Goal: Information Seeking & Learning: Learn about a topic

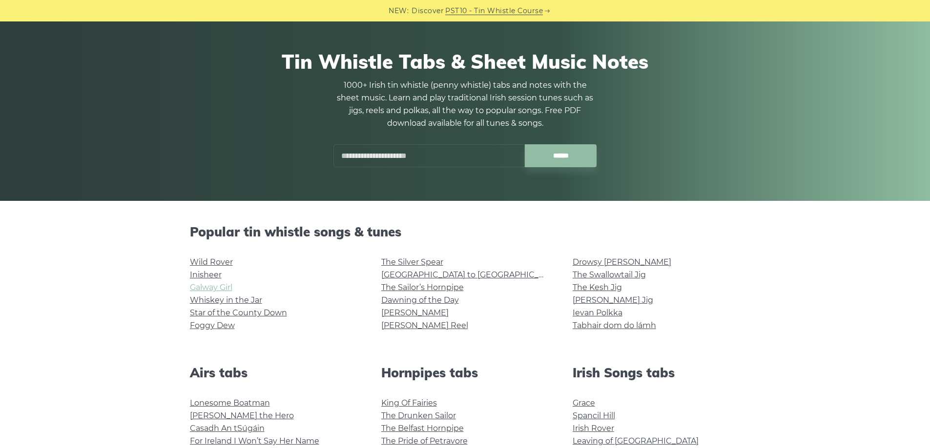
scroll to position [244, 0]
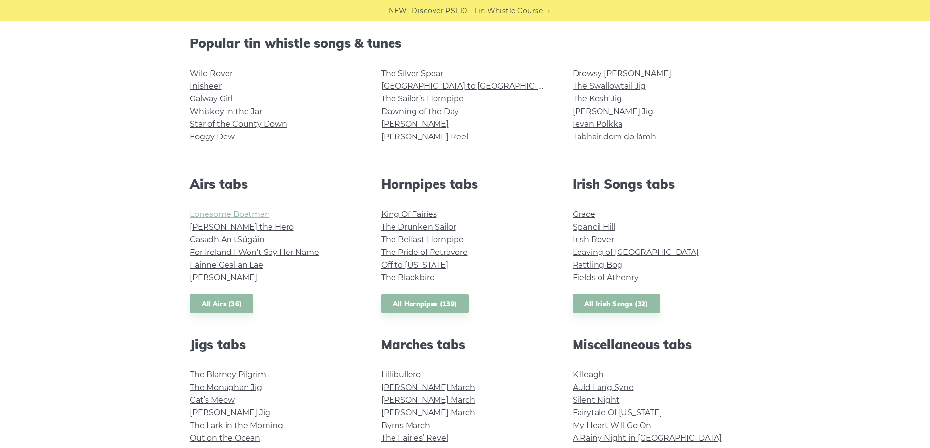
click at [234, 216] on link "Lonesome Boatman" at bounding box center [230, 214] width 80 height 9
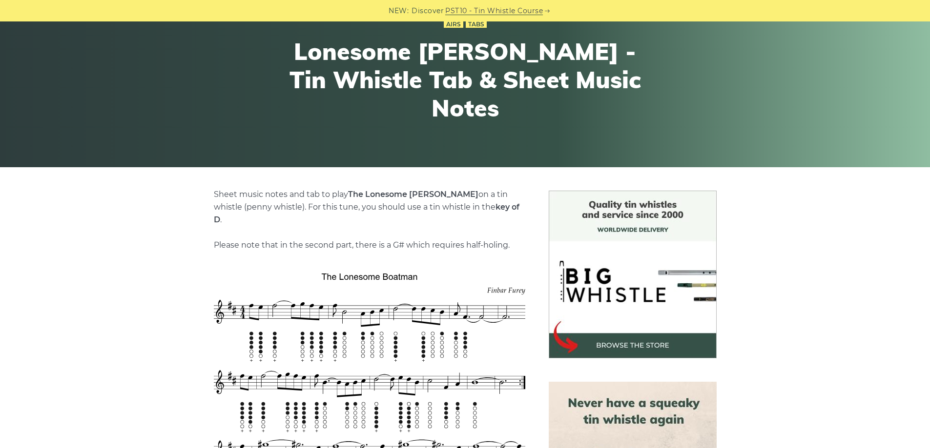
scroll to position [98, 0]
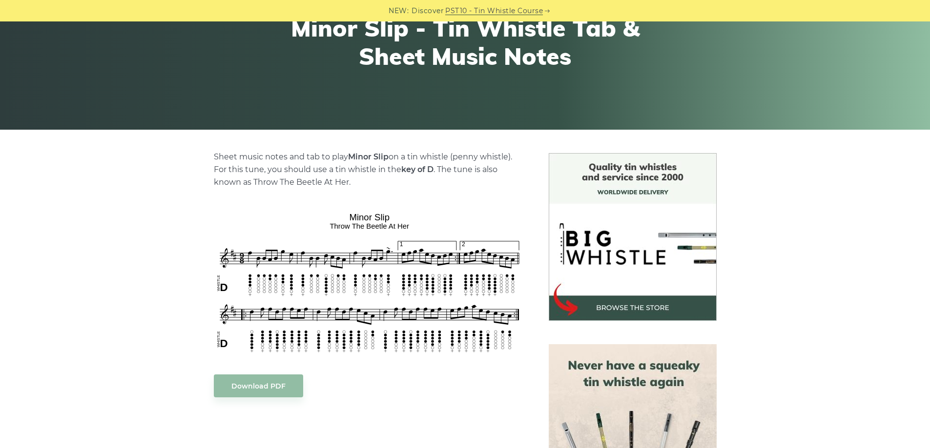
scroll to position [146, 0]
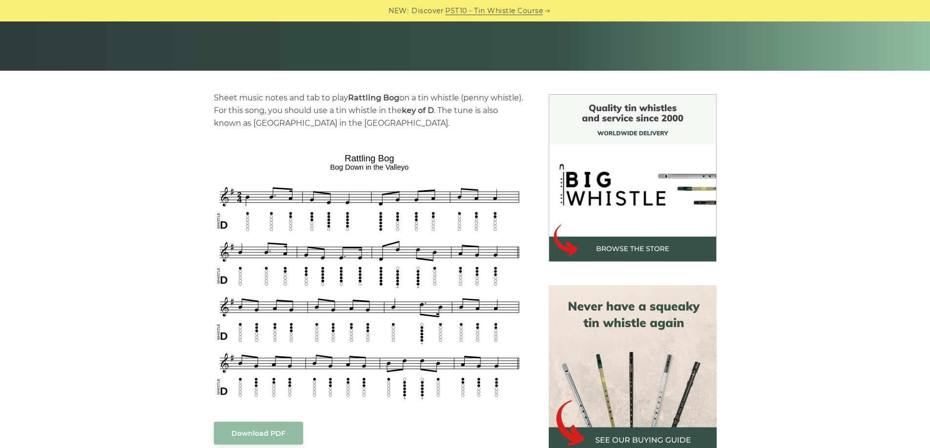
scroll to position [195, 0]
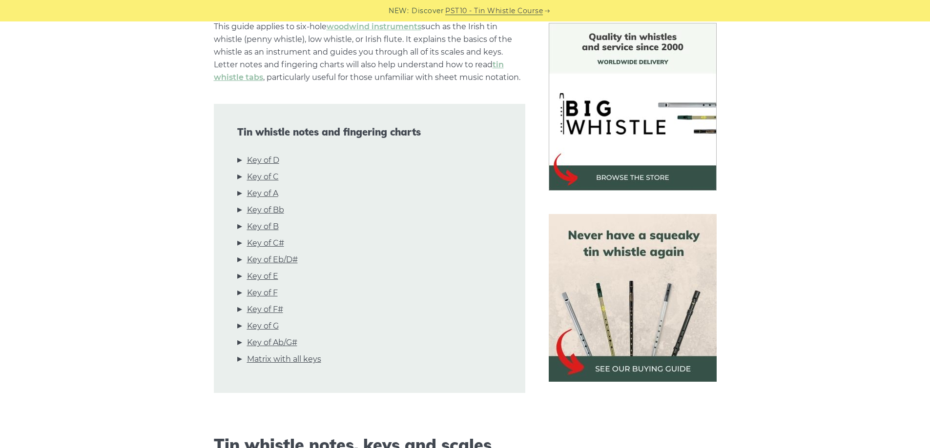
scroll to position [293, 0]
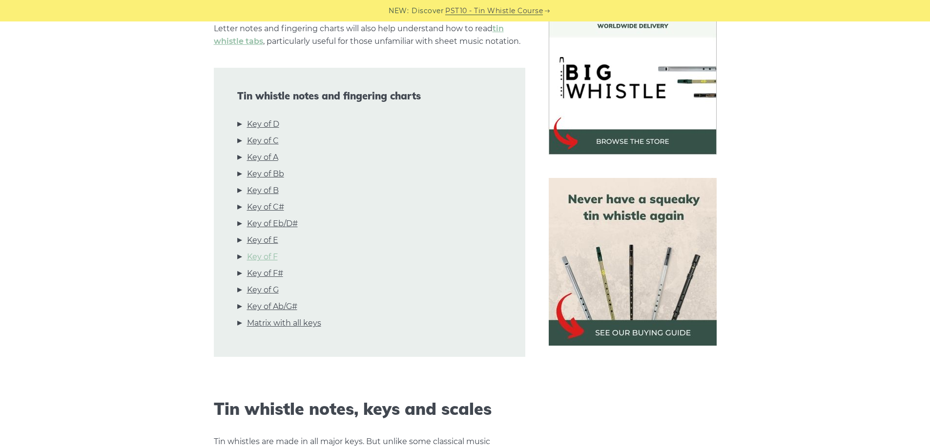
click at [276, 257] on link "Key of F" at bounding box center [262, 257] width 31 height 13
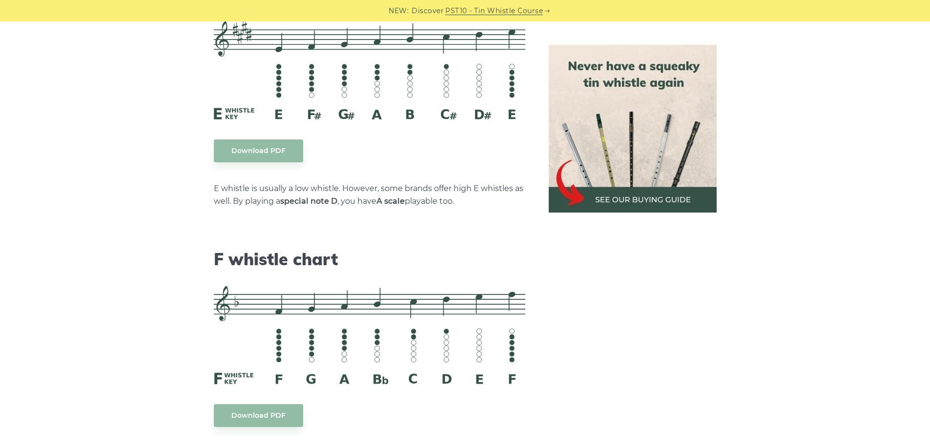
scroll to position [4191, 0]
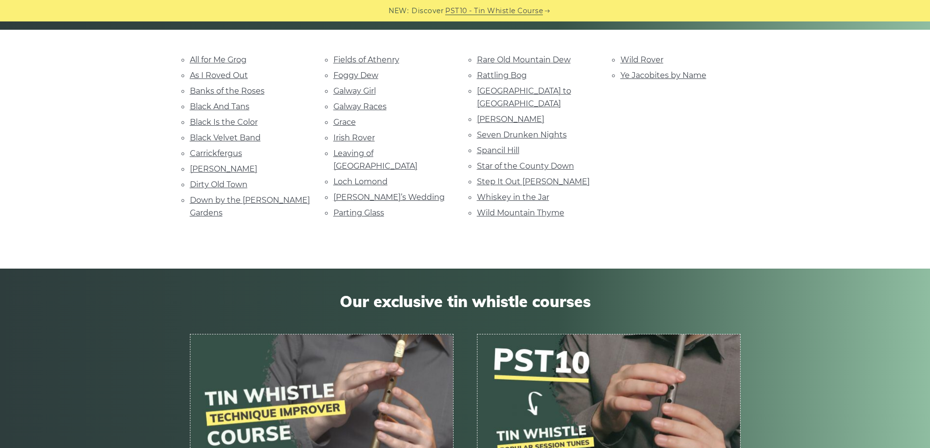
scroll to position [244, 0]
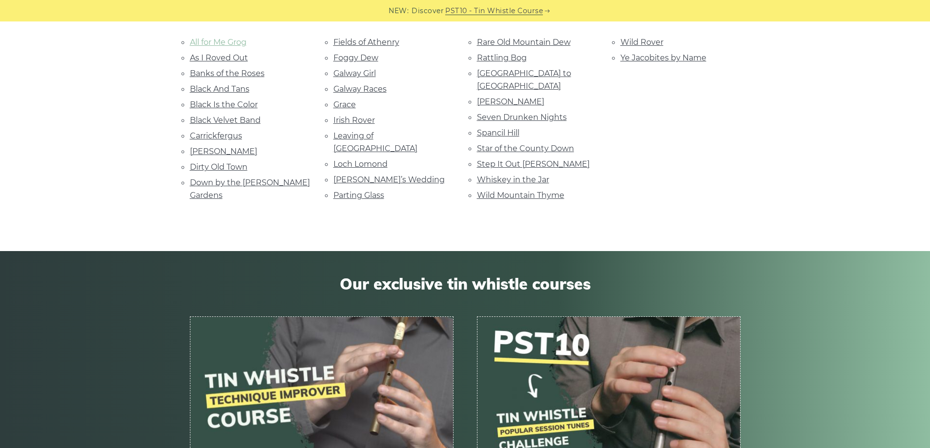
click at [221, 42] on link "All for Me Grog" at bounding box center [218, 42] width 57 height 9
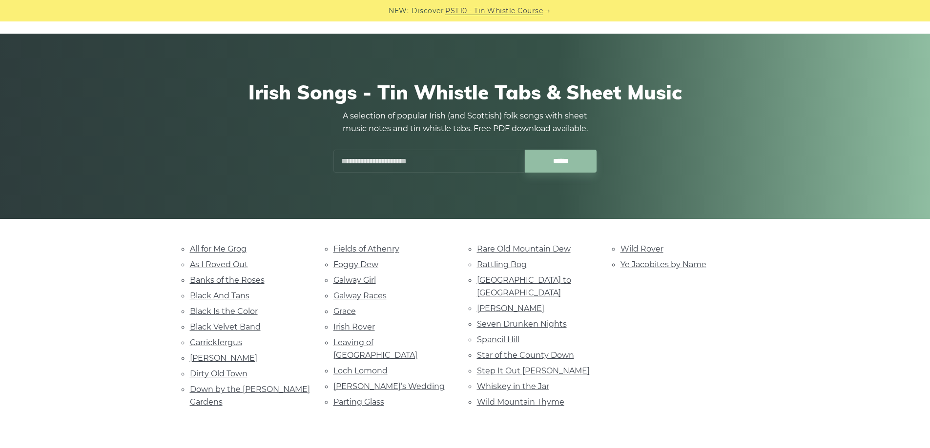
scroll to position [0, 0]
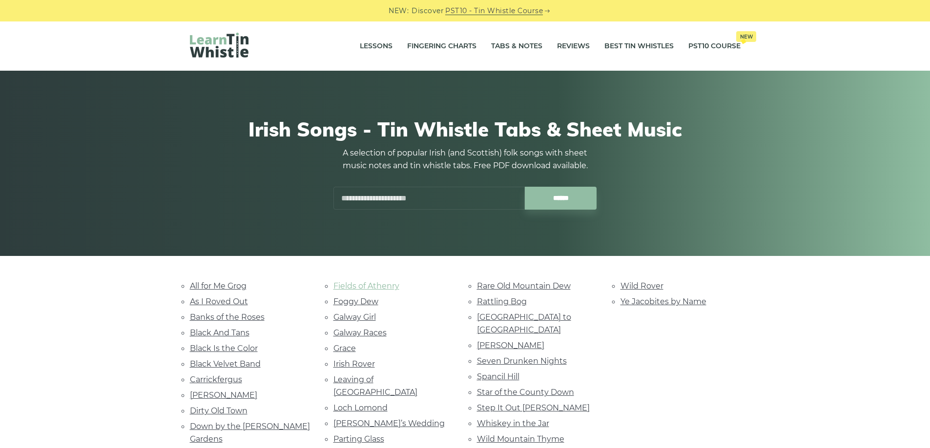
click at [376, 288] on link "Fields of Athenry" at bounding box center [366, 286] width 66 height 9
click at [207, 284] on link "All for Me Grog" at bounding box center [218, 286] width 57 height 9
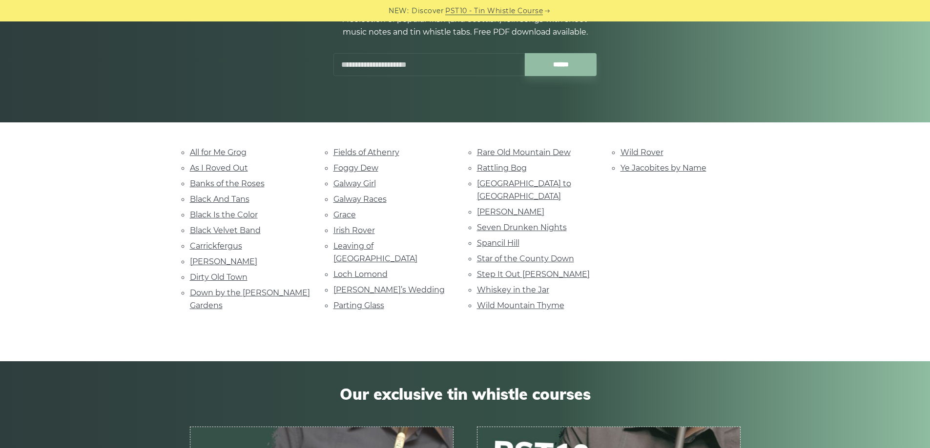
scroll to position [146, 0]
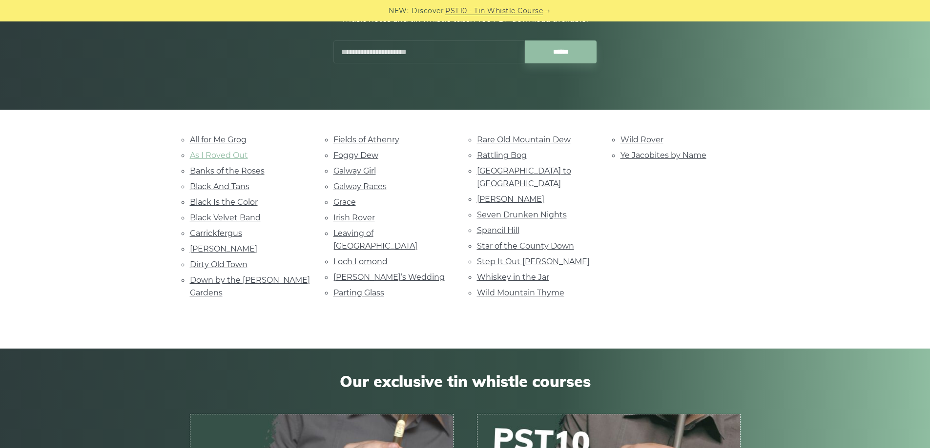
click at [224, 157] on link "As I Roved Out" at bounding box center [219, 155] width 58 height 9
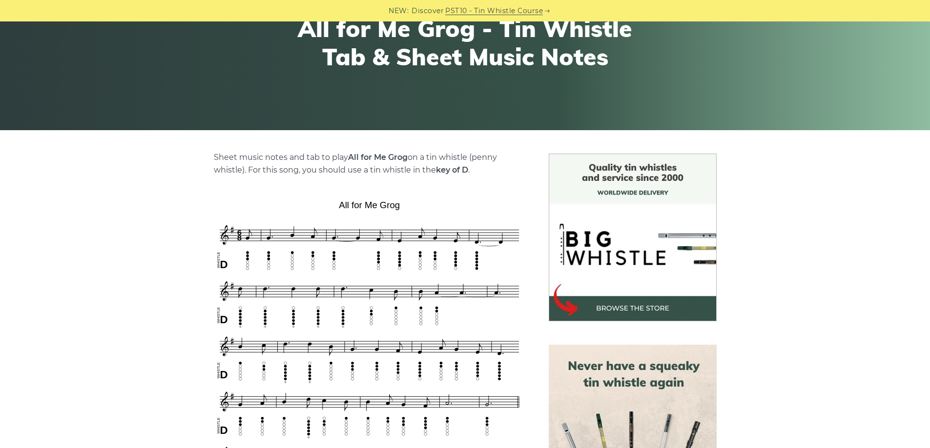
scroll to position [195, 0]
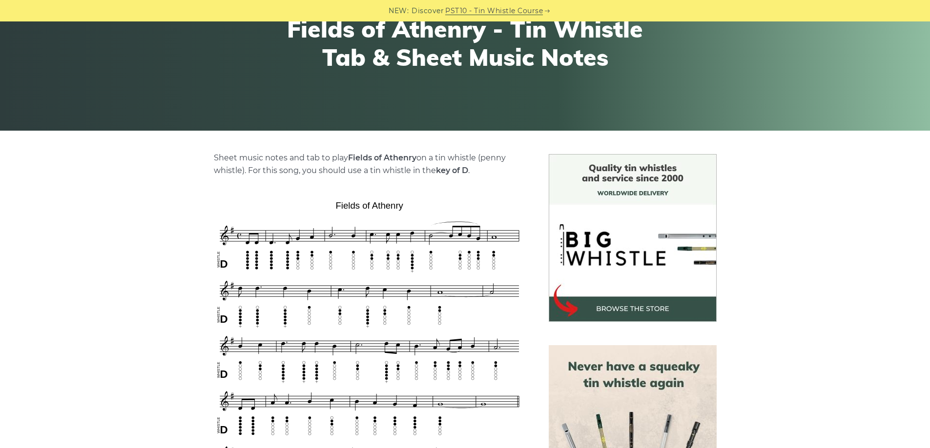
scroll to position [146, 0]
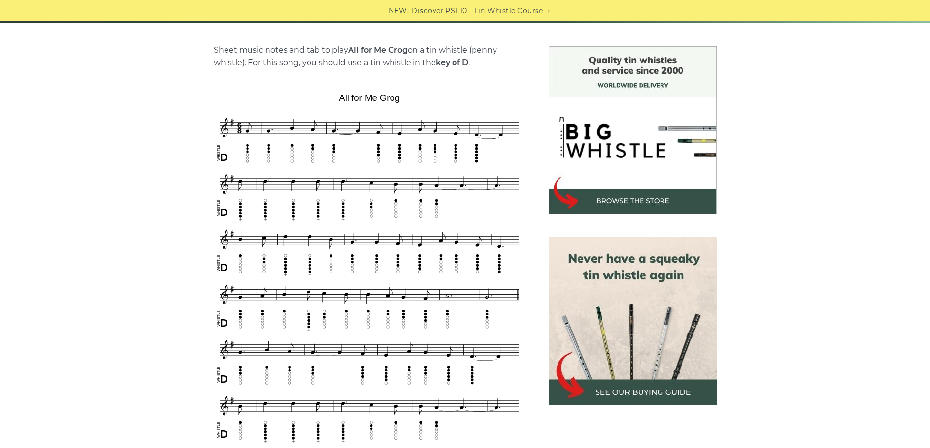
scroll to position [244, 0]
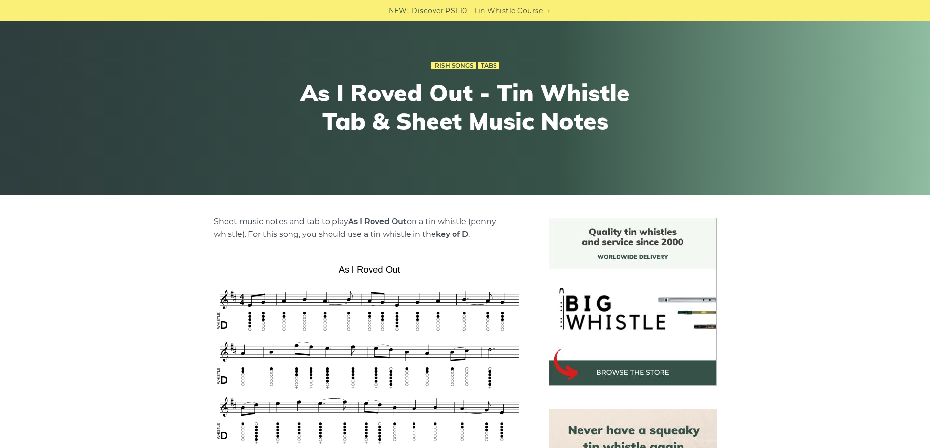
scroll to position [195, 0]
